Goal: Information Seeking & Learning: Learn about a topic

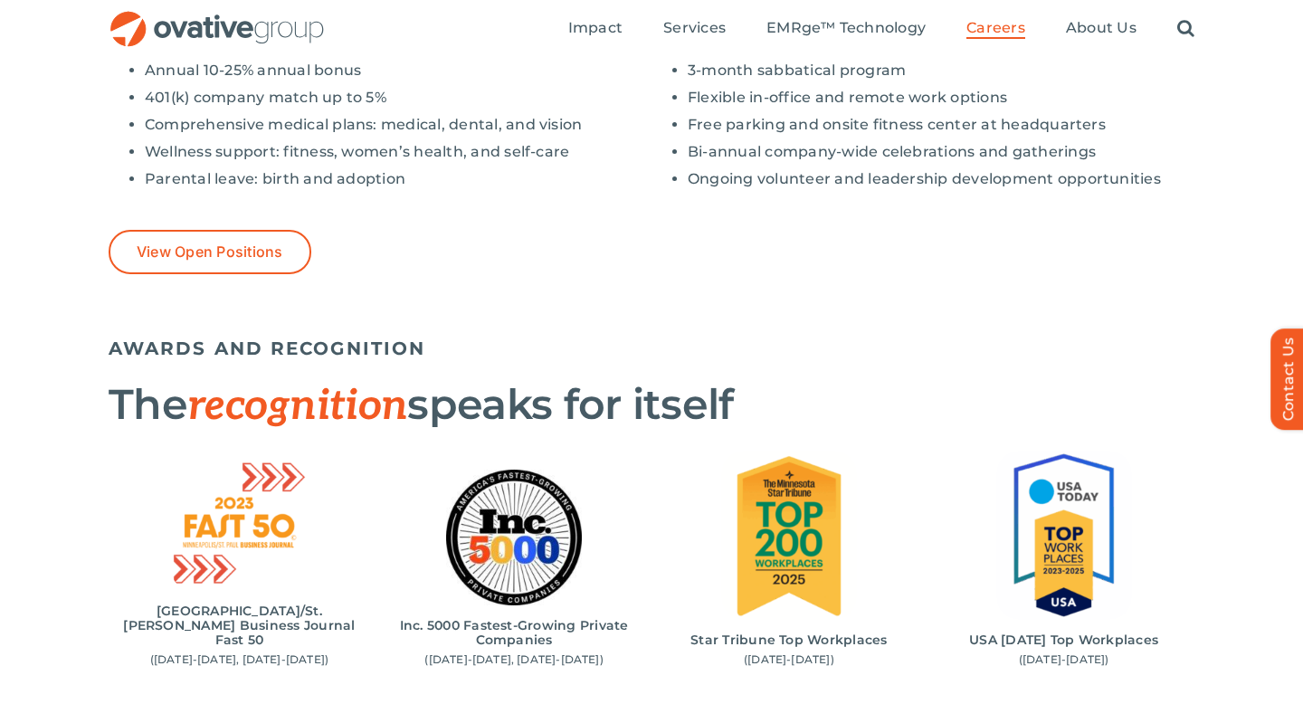
scroll to position [1634, 0]
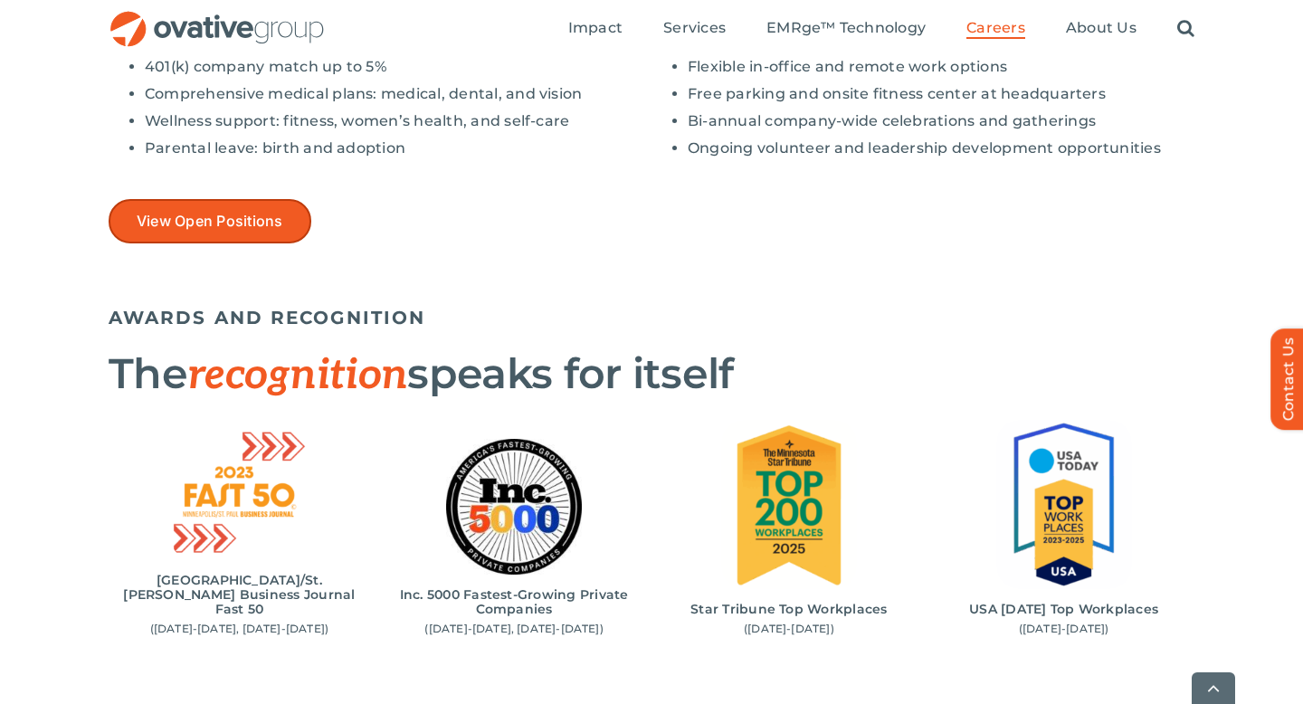
click at [277, 216] on span "View Open Positions" at bounding box center [210, 221] width 147 height 17
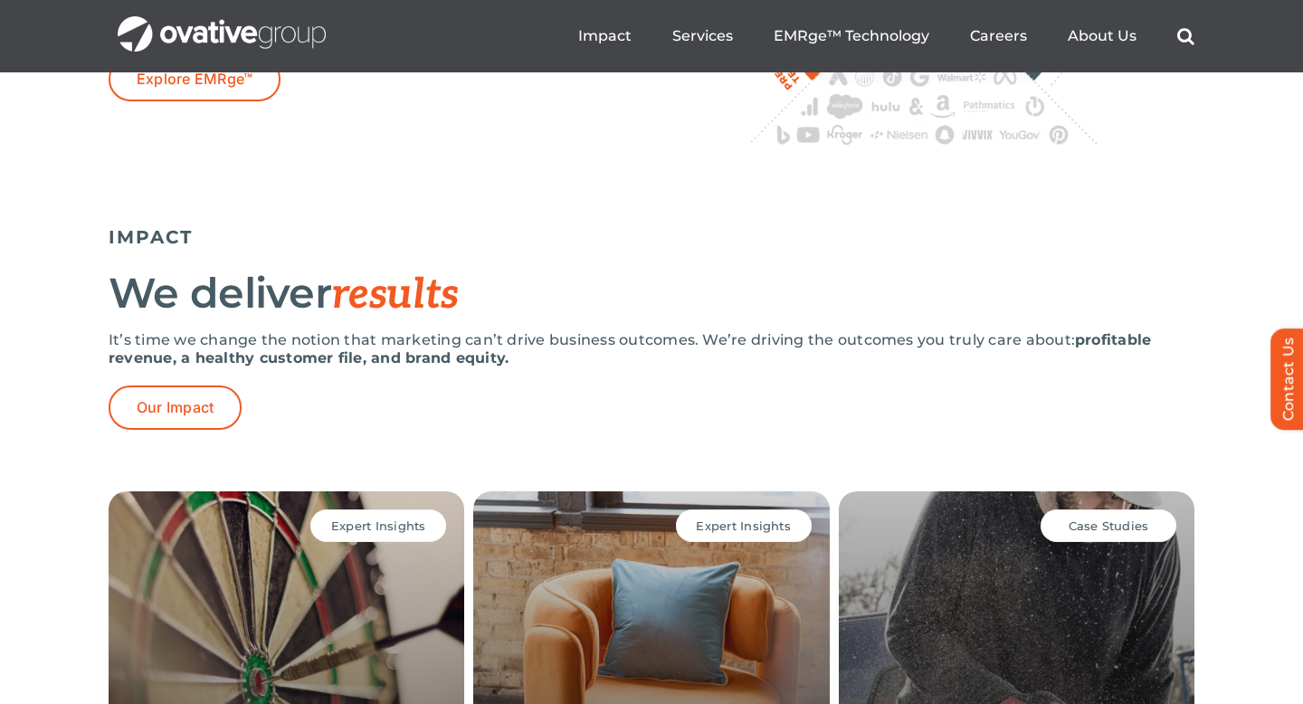
scroll to position [3192, 0]
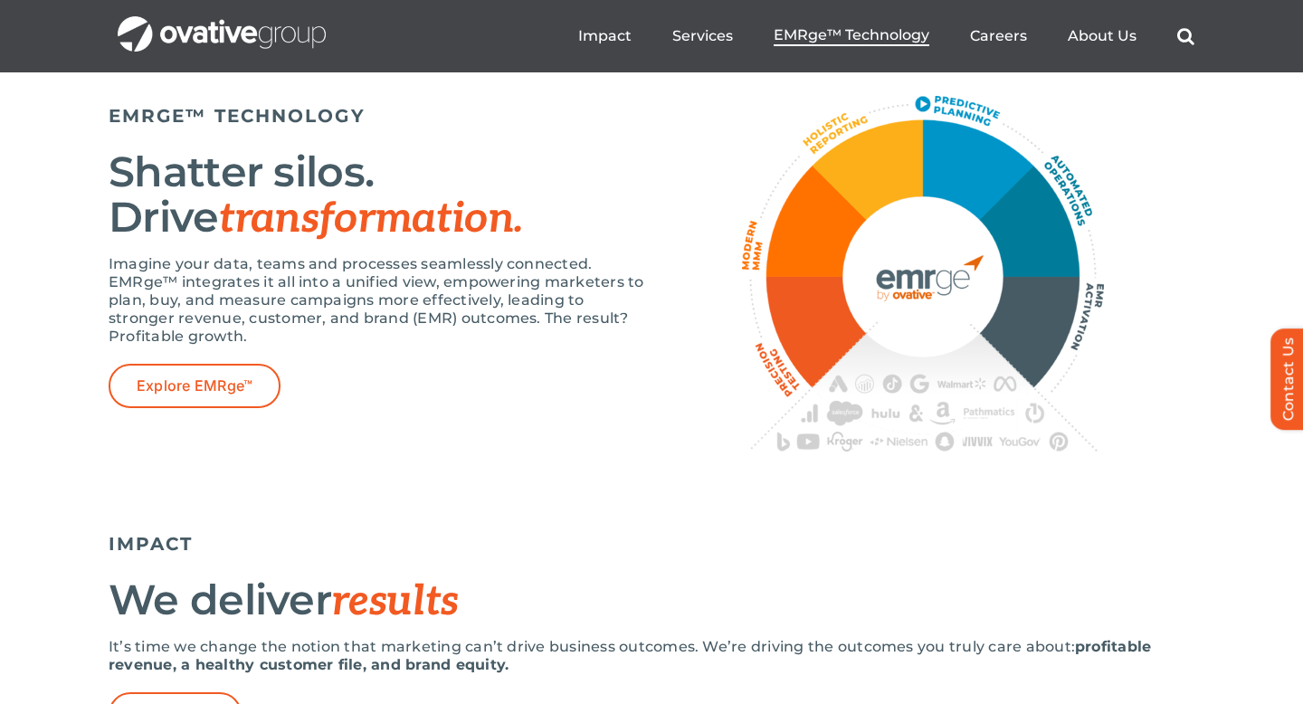
click at [824, 40] on span "EMRge™ Technology" at bounding box center [851, 35] width 156 height 18
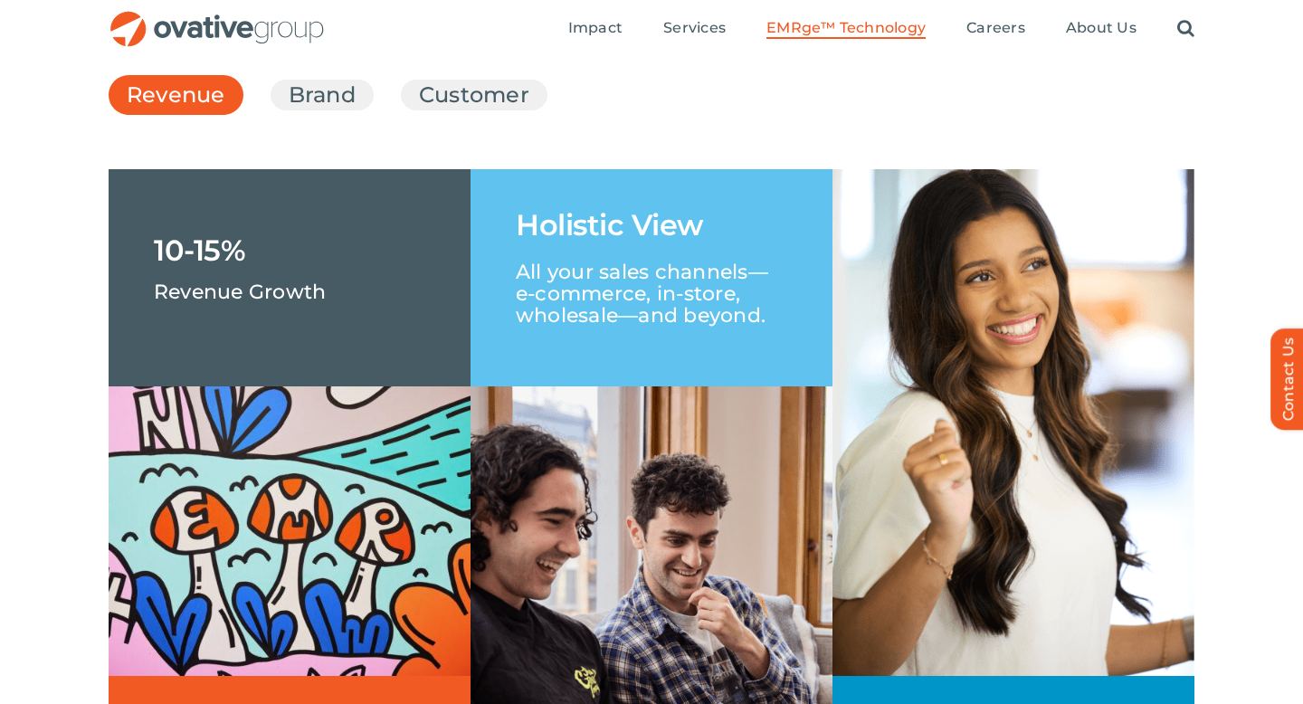
scroll to position [2694, 0]
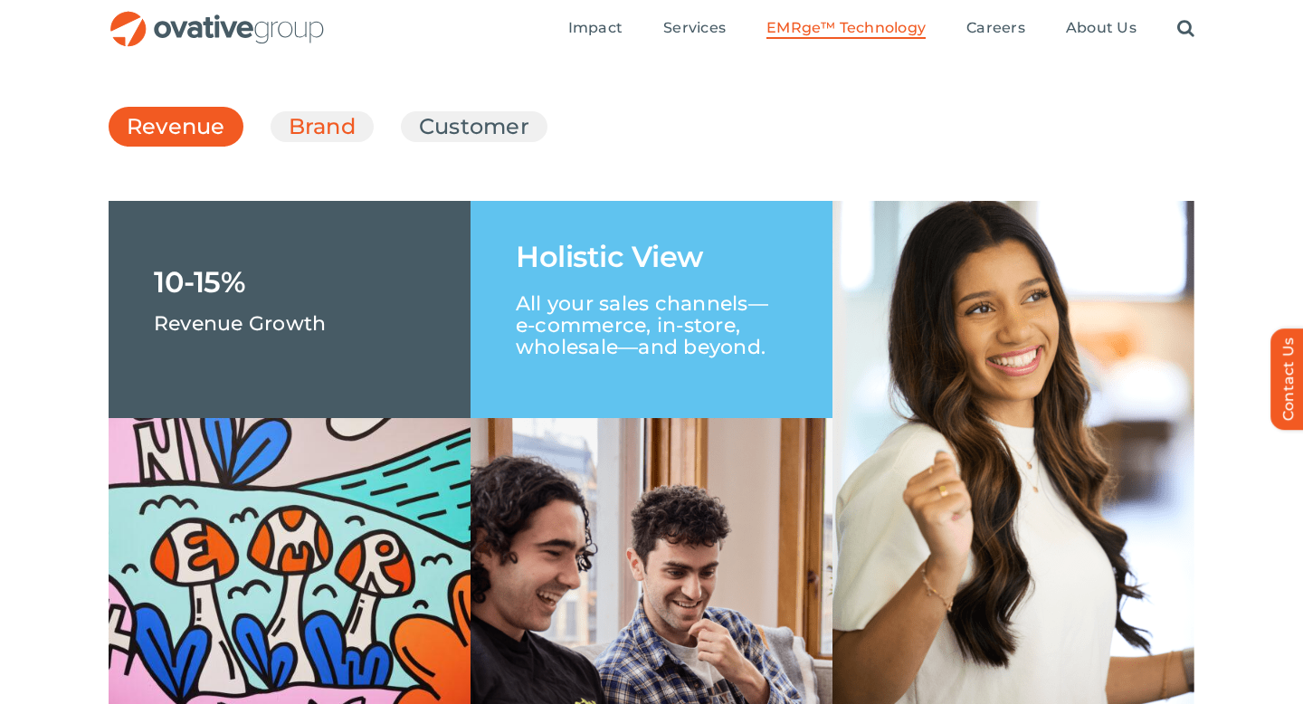
click at [344, 142] on link "Brand" at bounding box center [322, 126] width 67 height 31
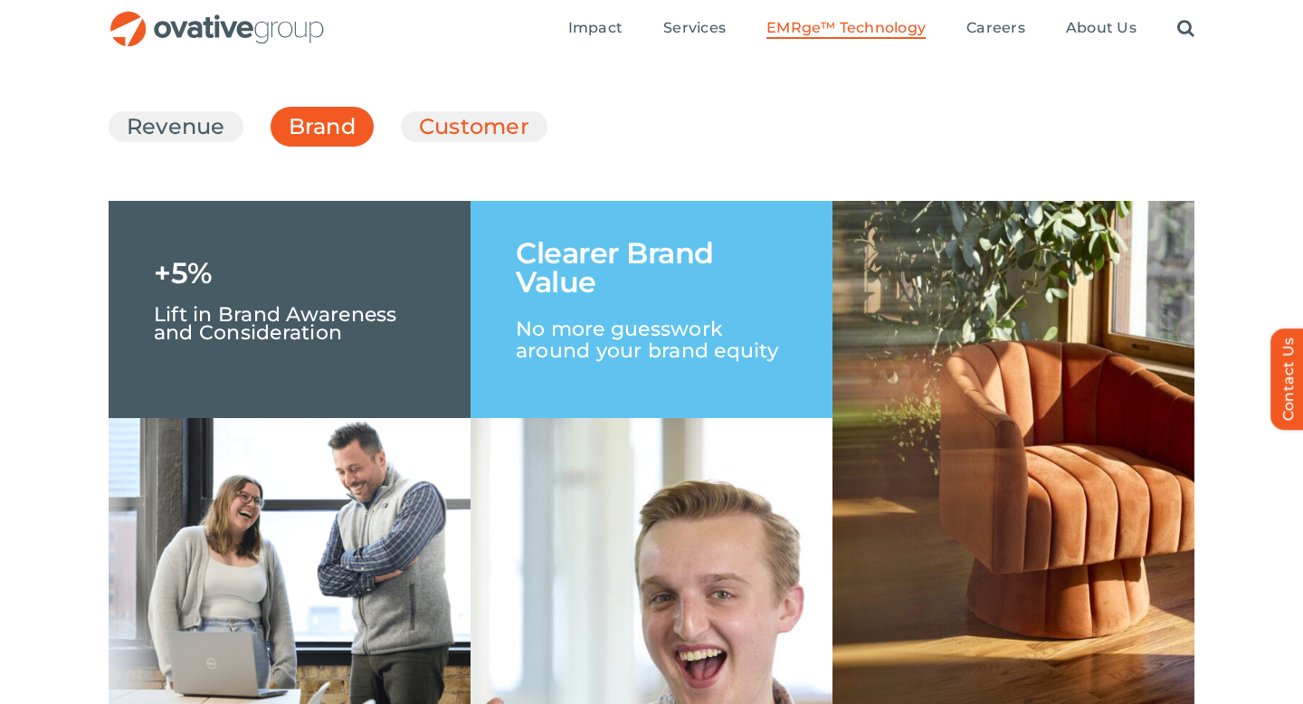
click at [456, 142] on link "Customer" at bounding box center [474, 126] width 110 height 31
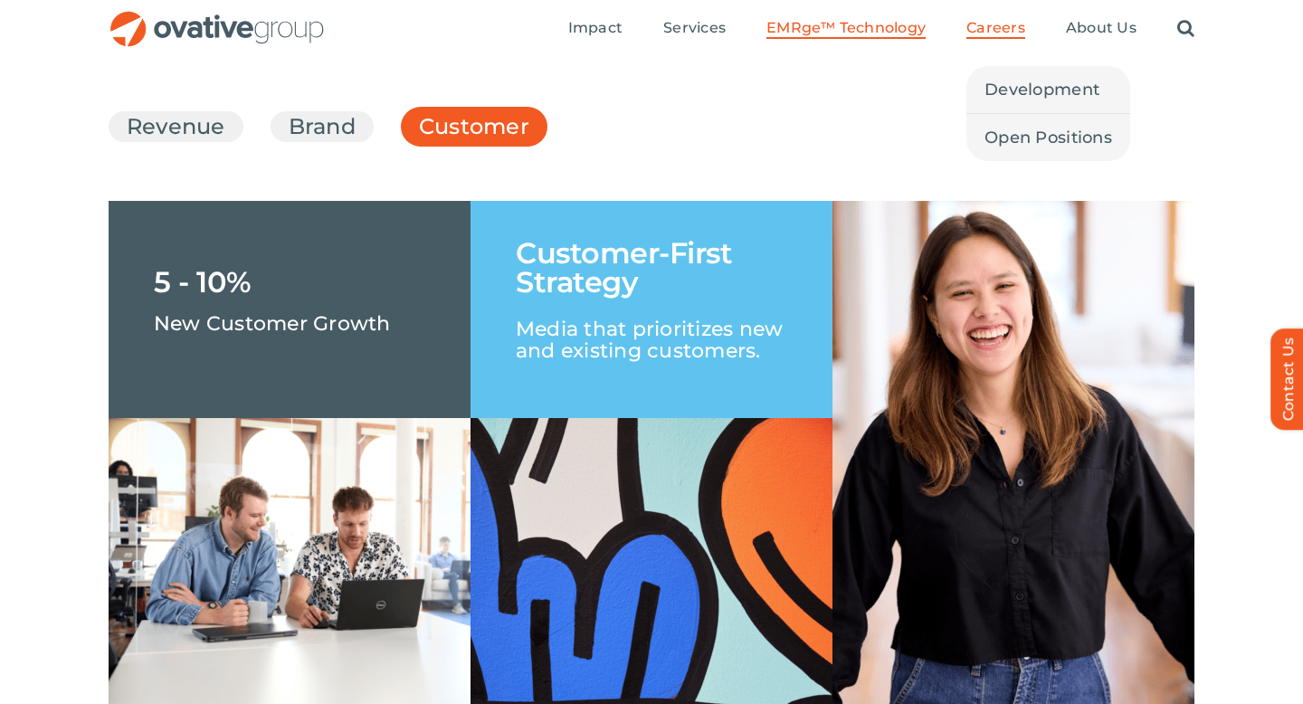
click at [1000, 30] on span "Careers" at bounding box center [995, 28] width 59 height 18
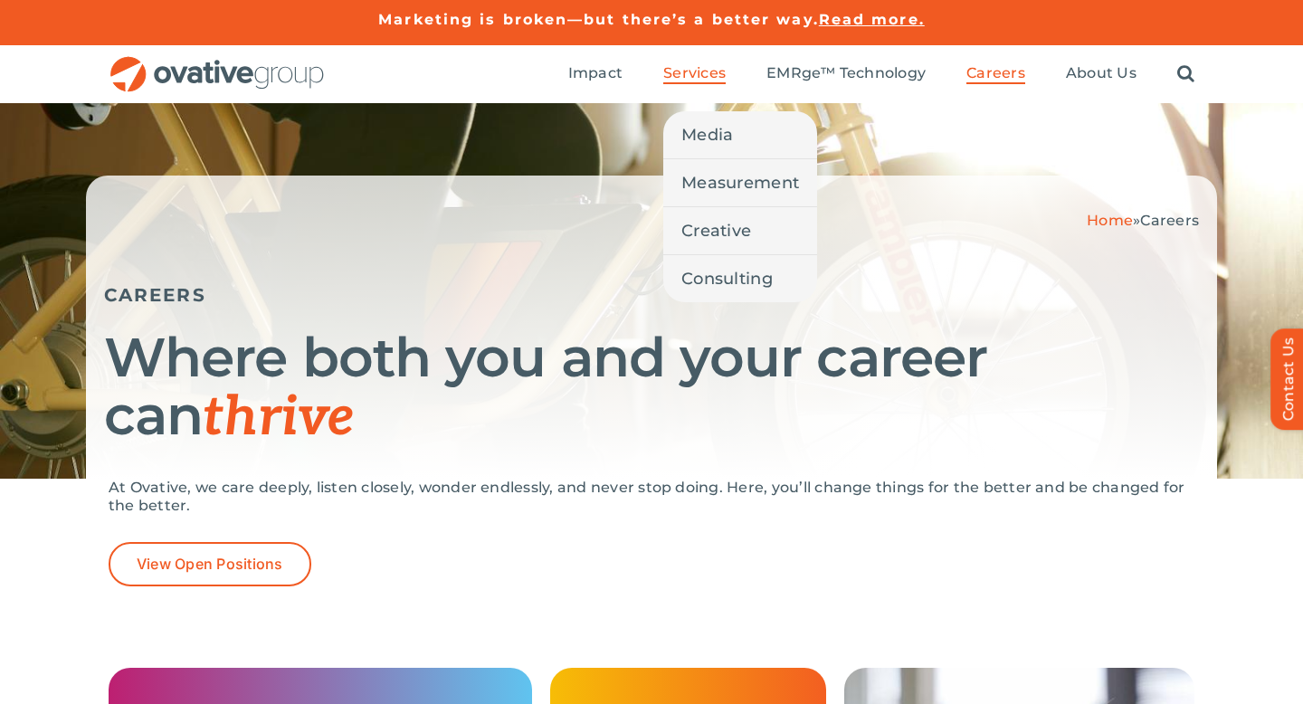
click at [674, 70] on span "Services" at bounding box center [694, 73] width 62 height 18
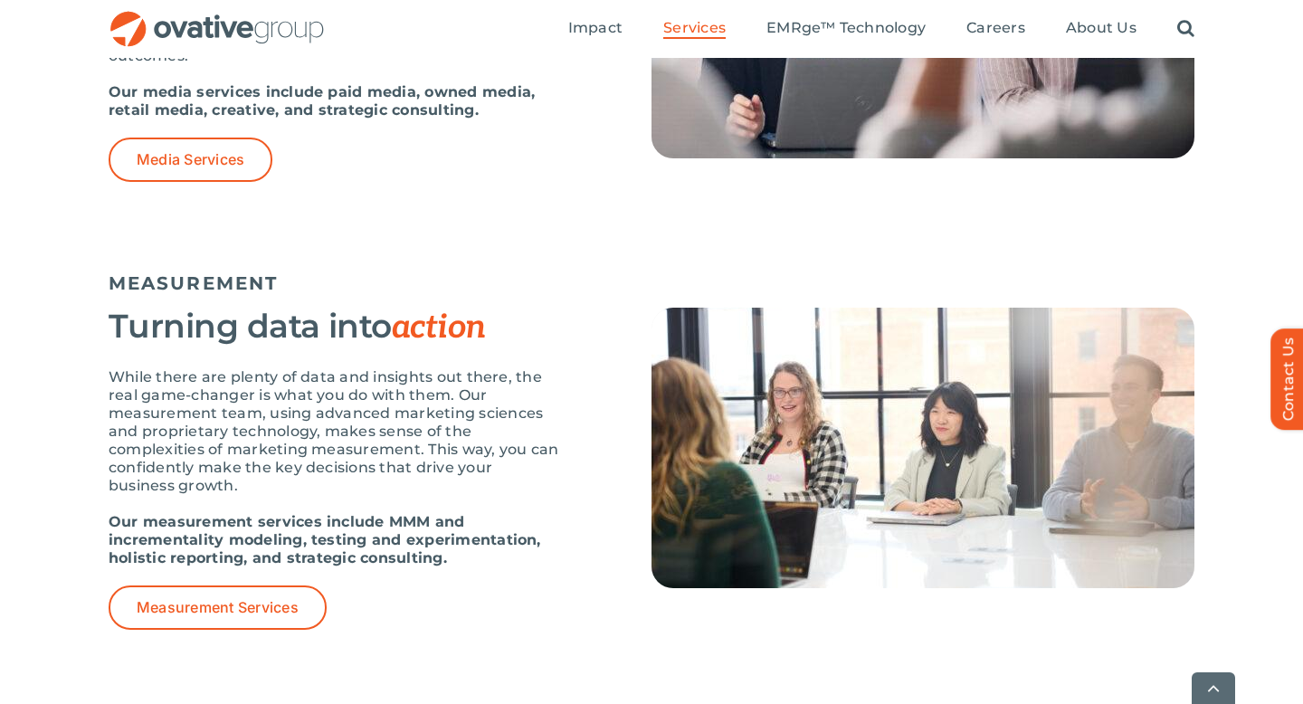
scroll to position [1607, 0]
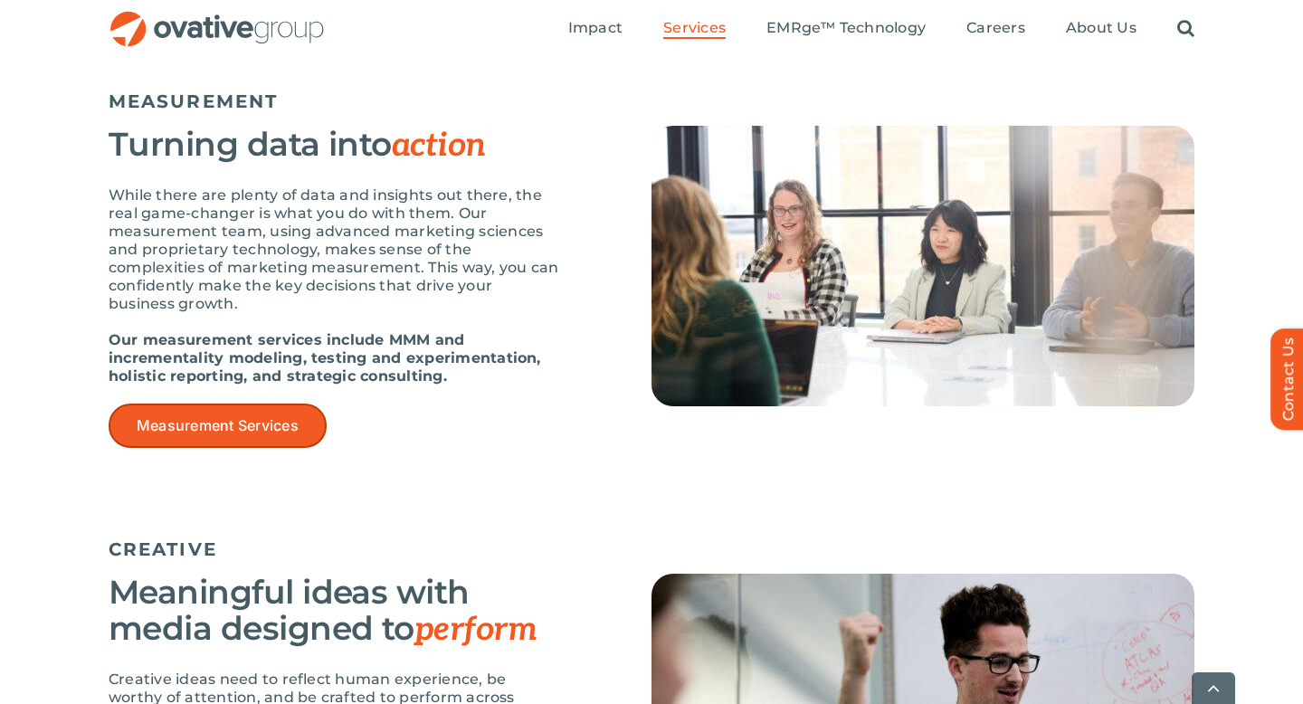
click at [298, 433] on span "Measurement Services" at bounding box center [218, 425] width 162 height 17
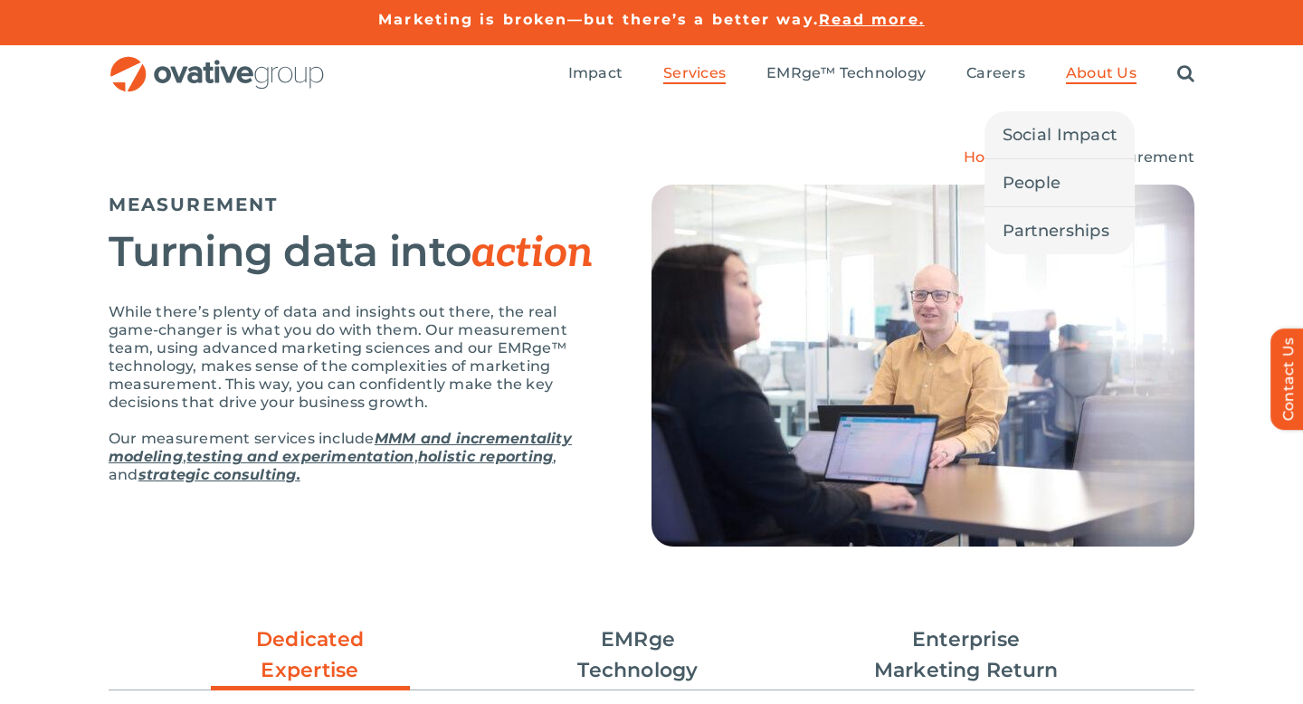
click at [1085, 72] on span "About Us" at bounding box center [1101, 73] width 71 height 18
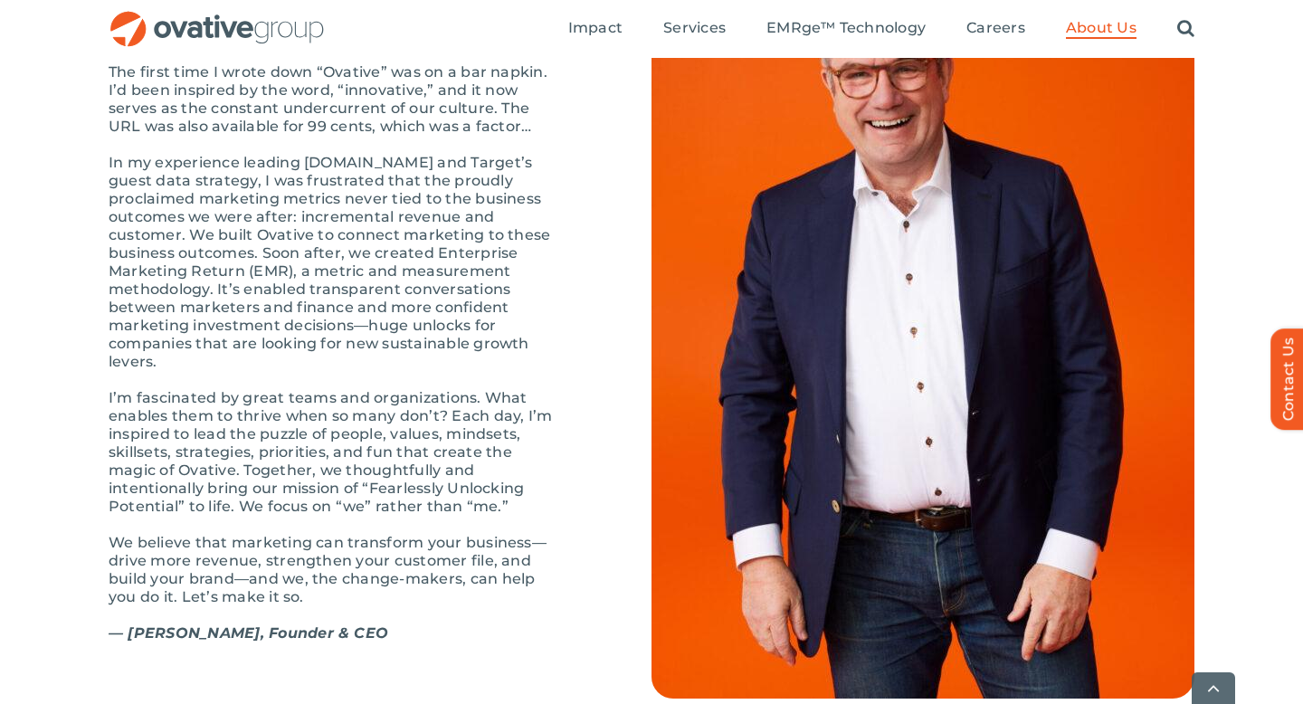
scroll to position [2005, 0]
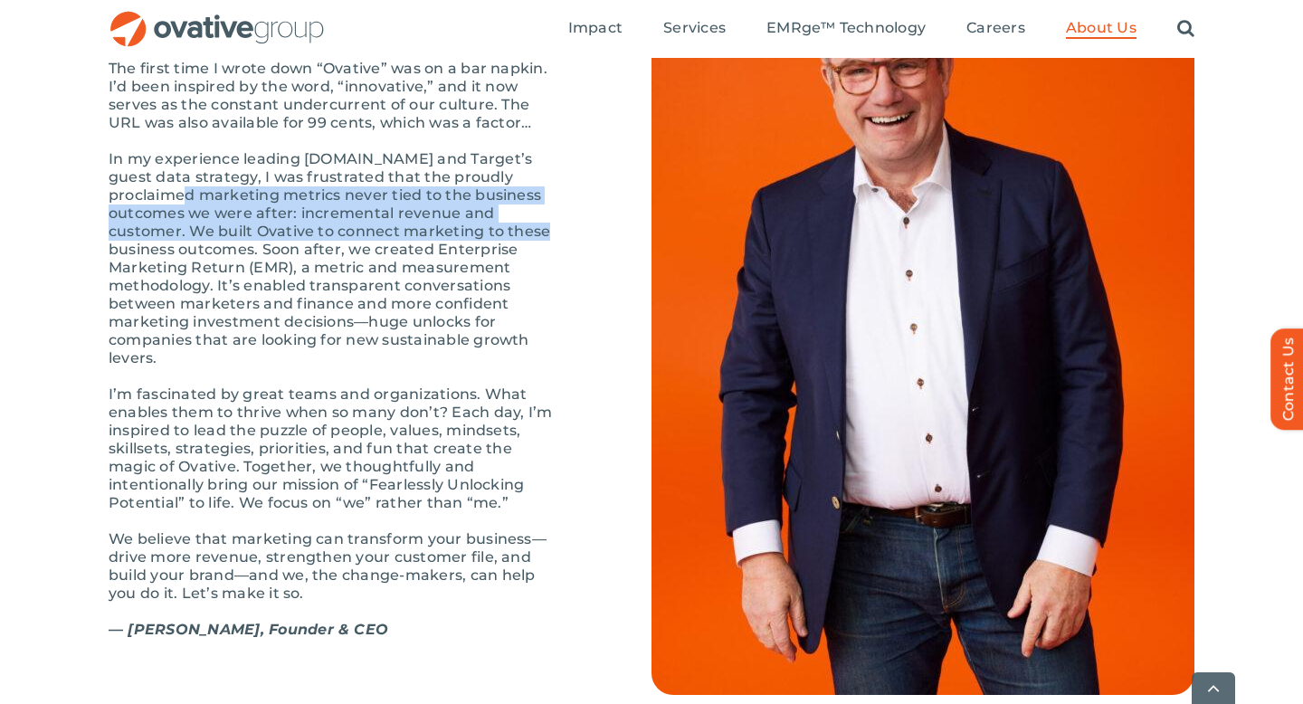
drag, startPoint x: 124, startPoint y: 255, endPoint x: 420, endPoint y: 284, distance: 297.2
click at [420, 284] on p "In my experience leading Target.com and Target’s guest data strategy, I was fru…" at bounding box center [335, 258] width 452 height 217
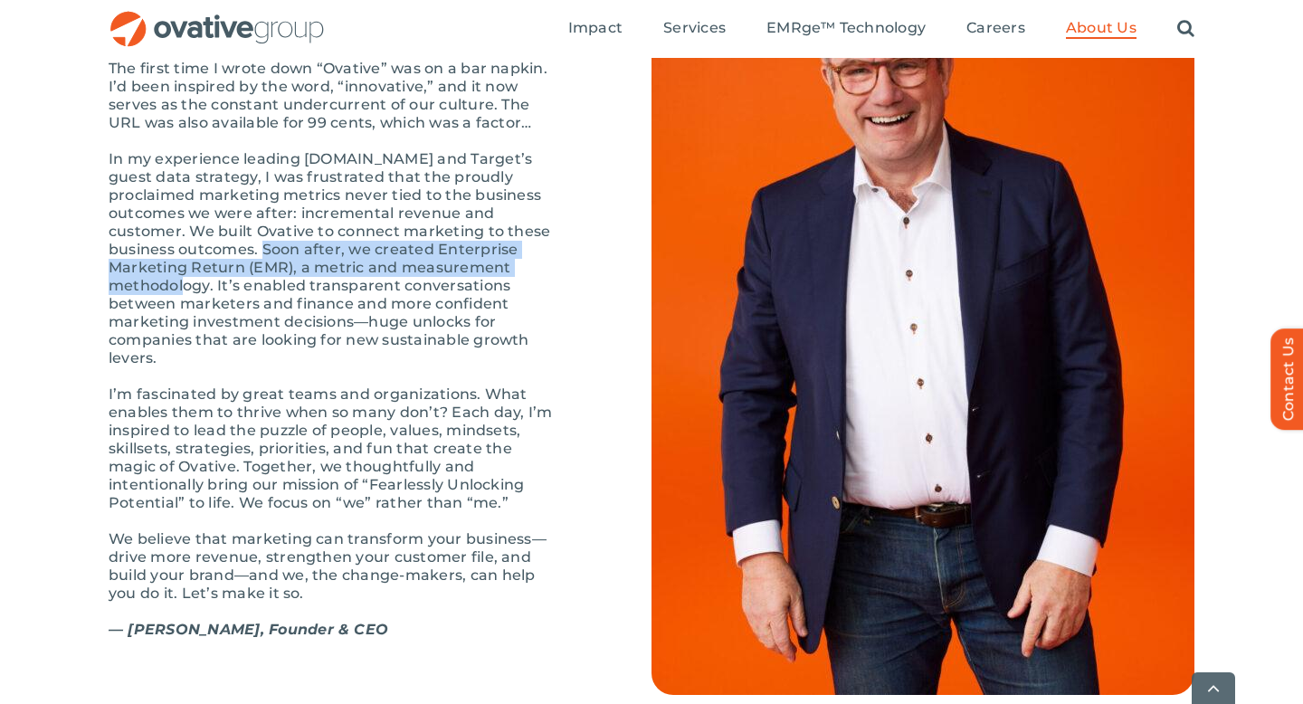
drag, startPoint x: 140, startPoint y: 306, endPoint x: 419, endPoint y: 325, distance: 279.3
click at [419, 325] on p "In my experience leading [DOMAIN_NAME] and Target’s guest data strategy, I was …" at bounding box center [335, 258] width 452 height 217
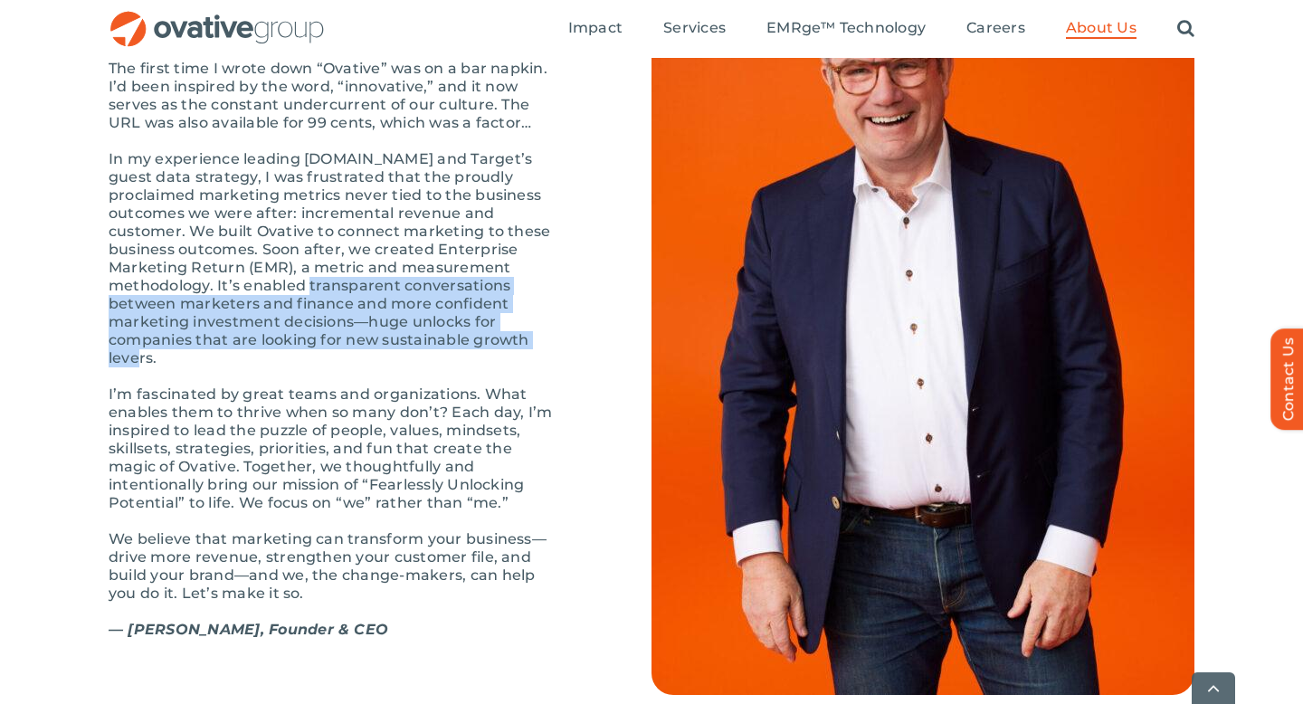
drag, startPoint x: 130, startPoint y: 341, endPoint x: 234, endPoint y: 397, distance: 118.2
click at [235, 367] on p "In my experience leading [DOMAIN_NAME] and Target’s guest data strategy, I was …" at bounding box center [335, 258] width 452 height 217
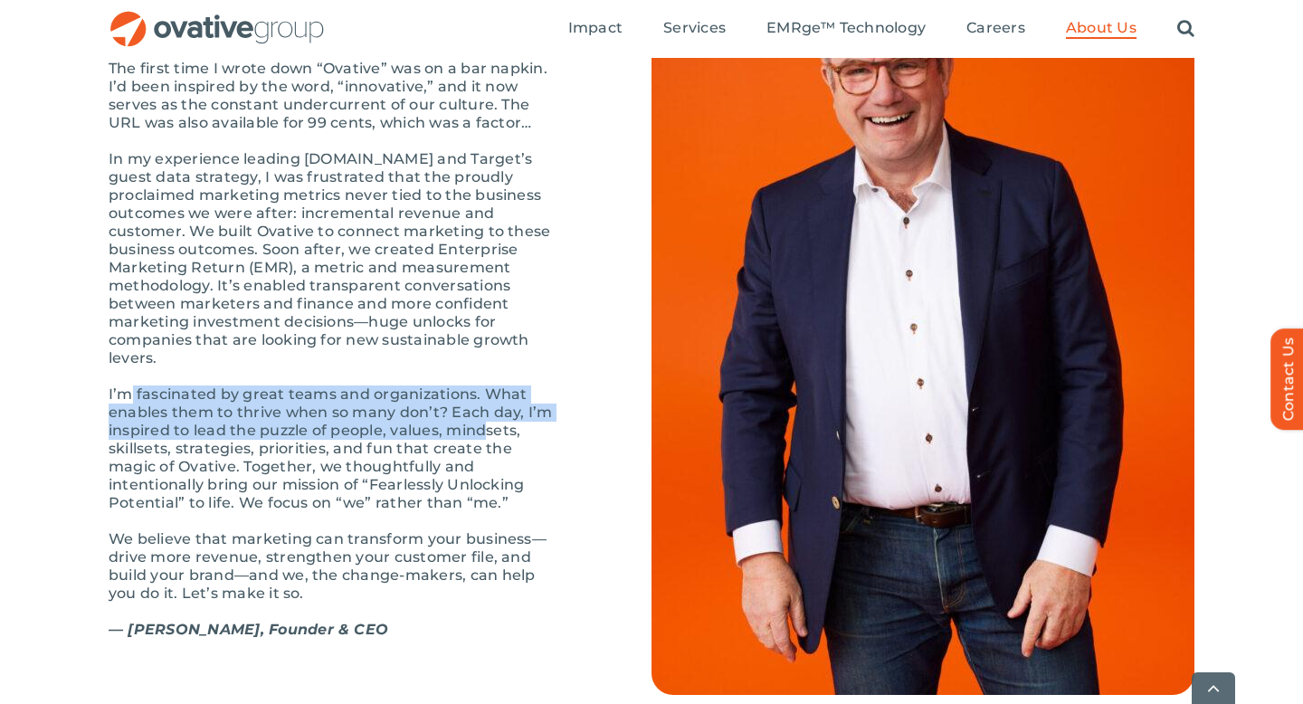
drag, startPoint x: 125, startPoint y: 440, endPoint x: 486, endPoint y: 463, distance: 361.7
click at [486, 463] on p "I’m fascinated by great teams and organizations. What enables them to thrive wh…" at bounding box center [335, 448] width 452 height 127
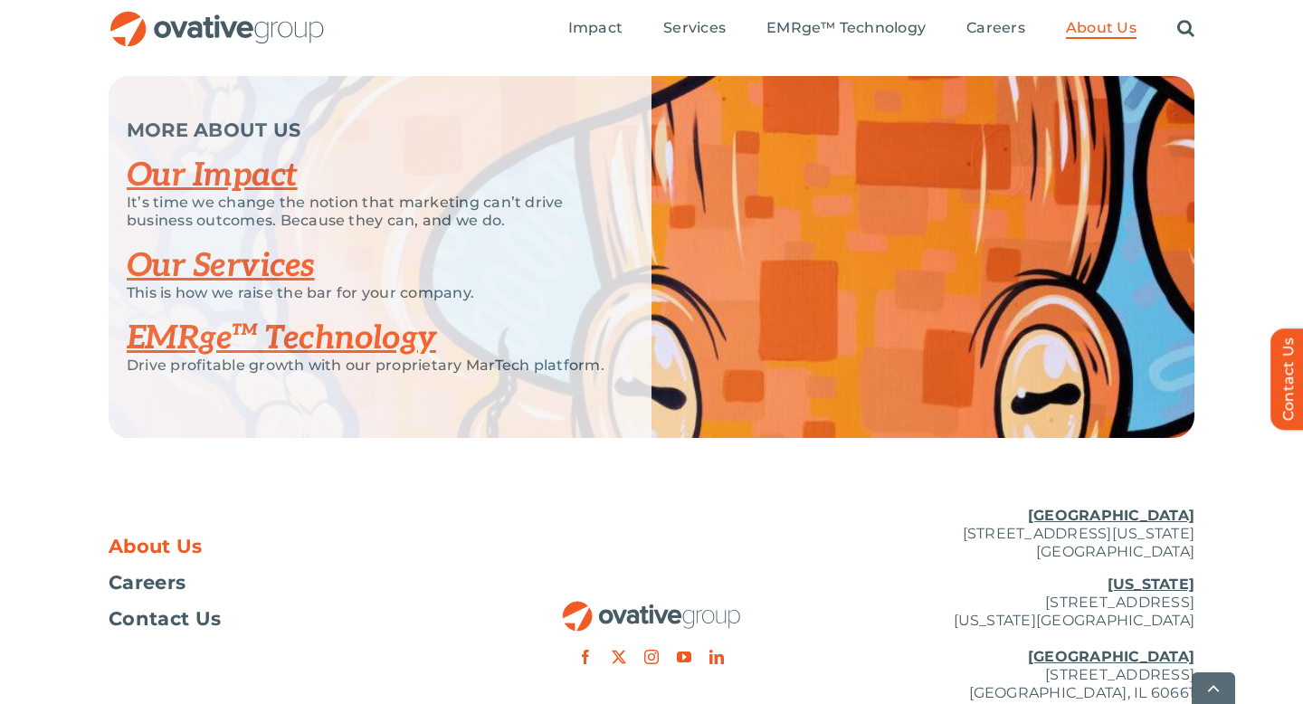
scroll to position [3949, 0]
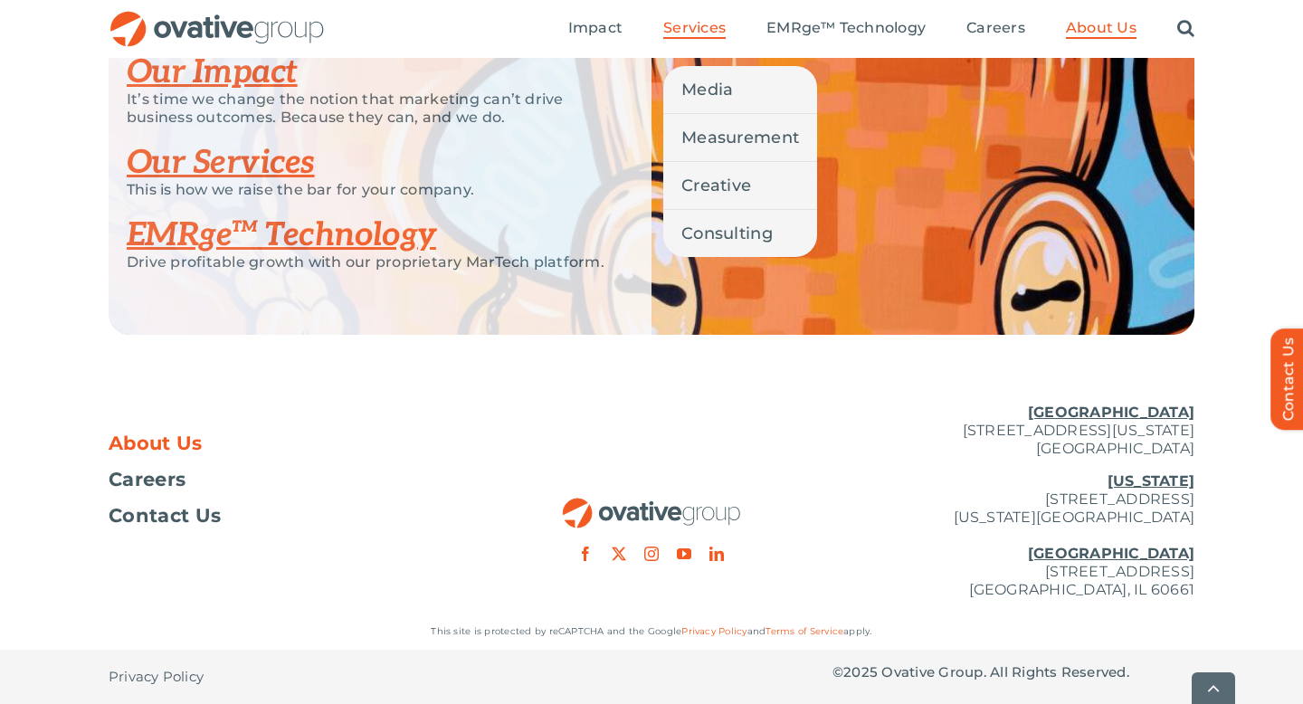
click at [699, 23] on span "Services" at bounding box center [694, 28] width 62 height 18
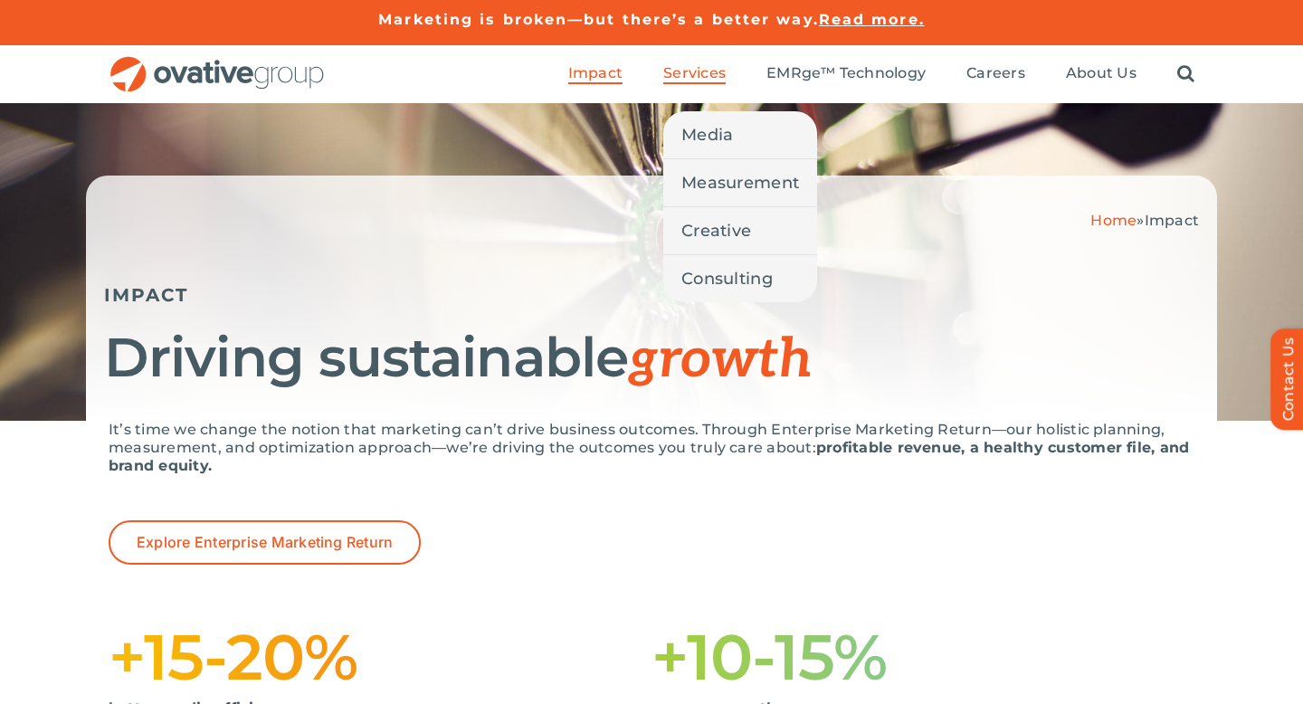
click at [706, 77] on span "Services" at bounding box center [694, 73] width 62 height 18
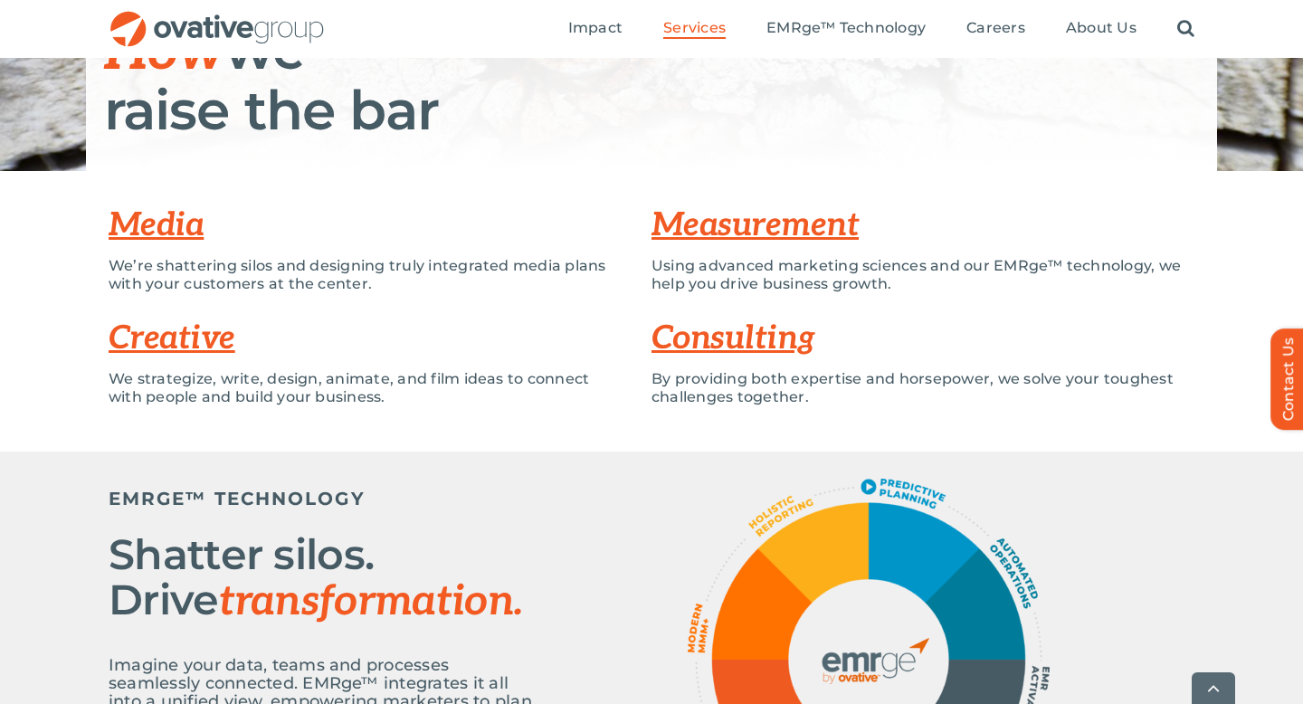
scroll to position [308, 0]
click at [717, 216] on link "Measurement" at bounding box center [754, 225] width 207 height 40
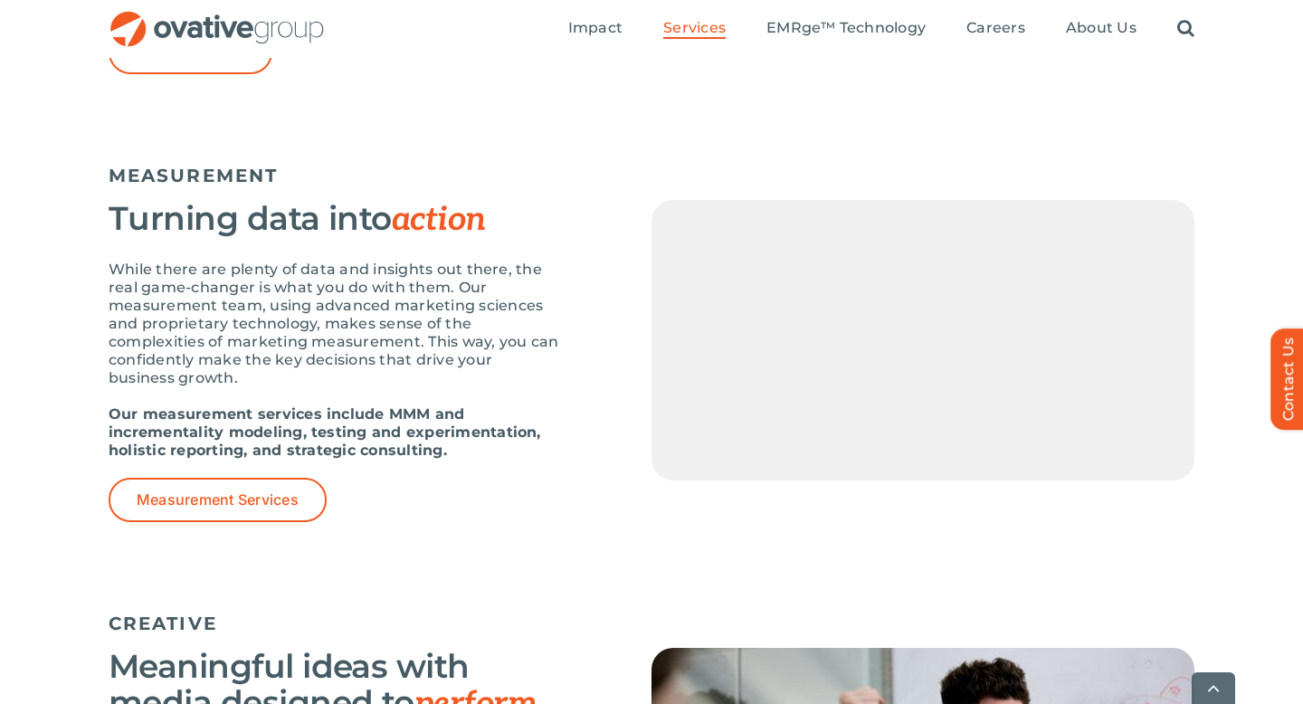
scroll to position [1534, 0]
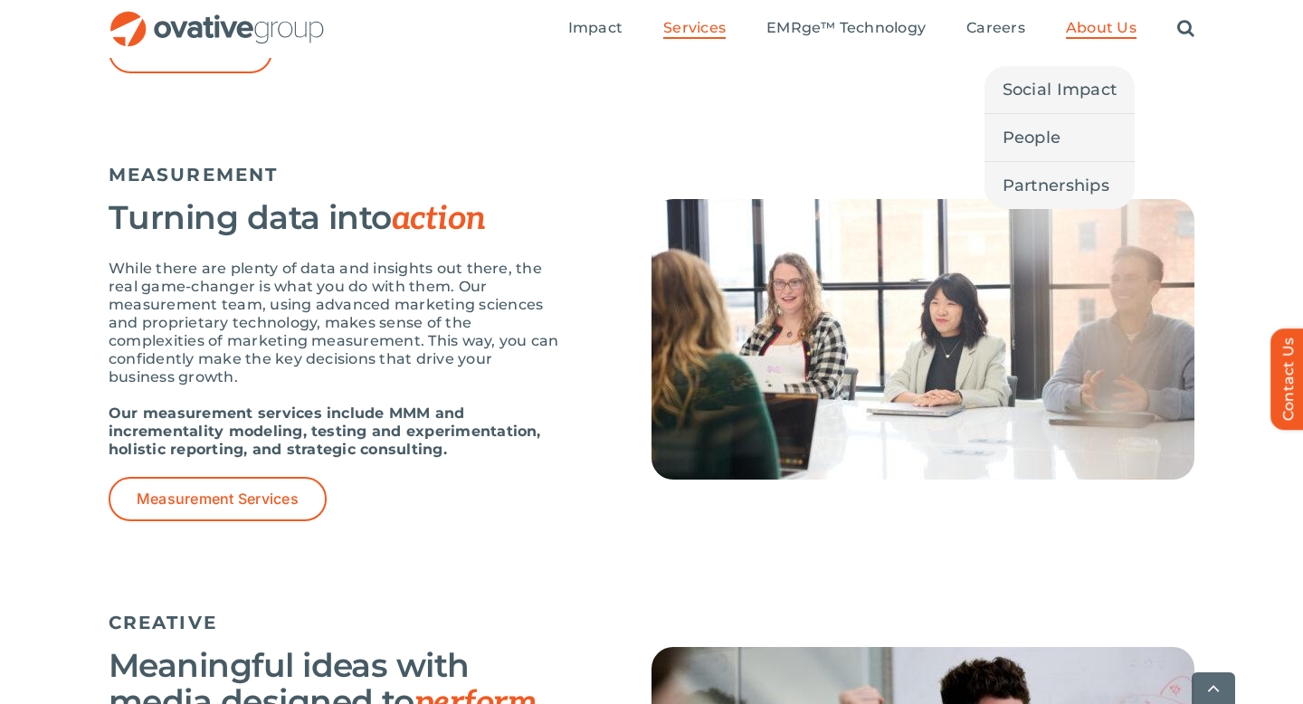
click at [1105, 33] on span "About Us" at bounding box center [1101, 28] width 71 height 18
